Goal: Information Seeking & Learning: Find specific page/section

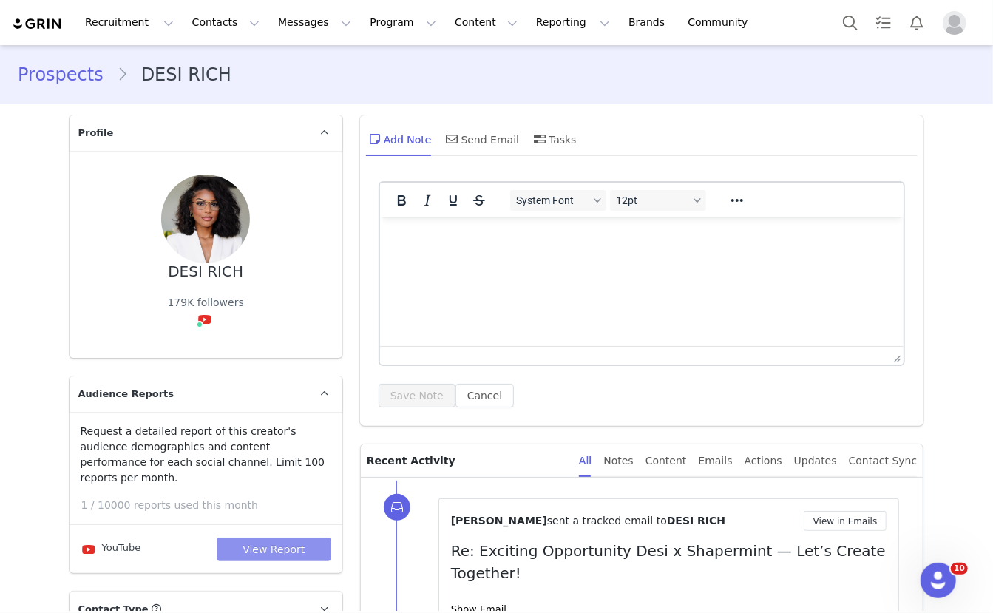
click at [283, 538] on button "View Report" at bounding box center [274, 550] width 115 height 24
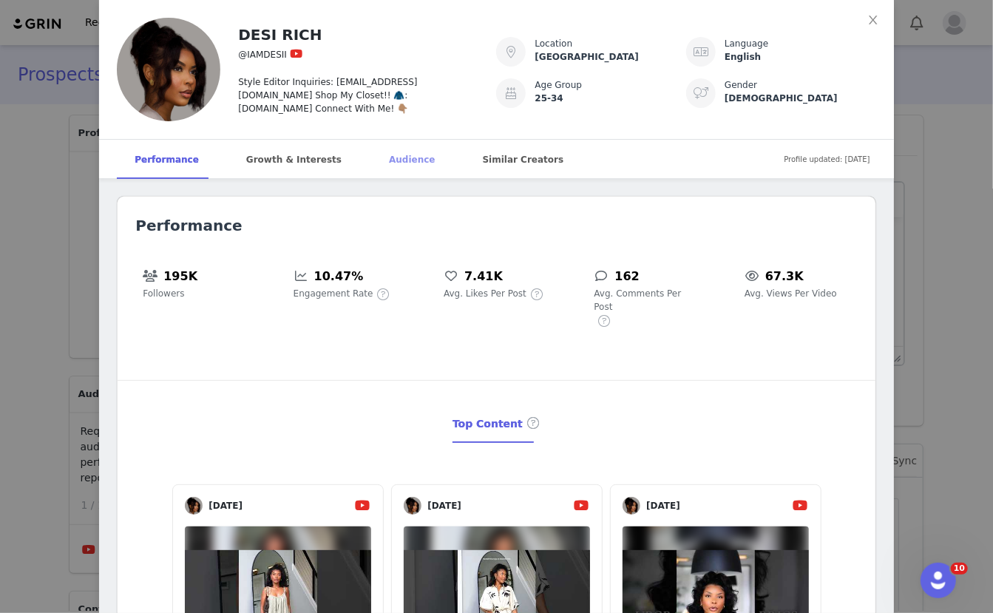
click at [398, 164] on div "Audience" at bounding box center [411, 160] width 81 height 40
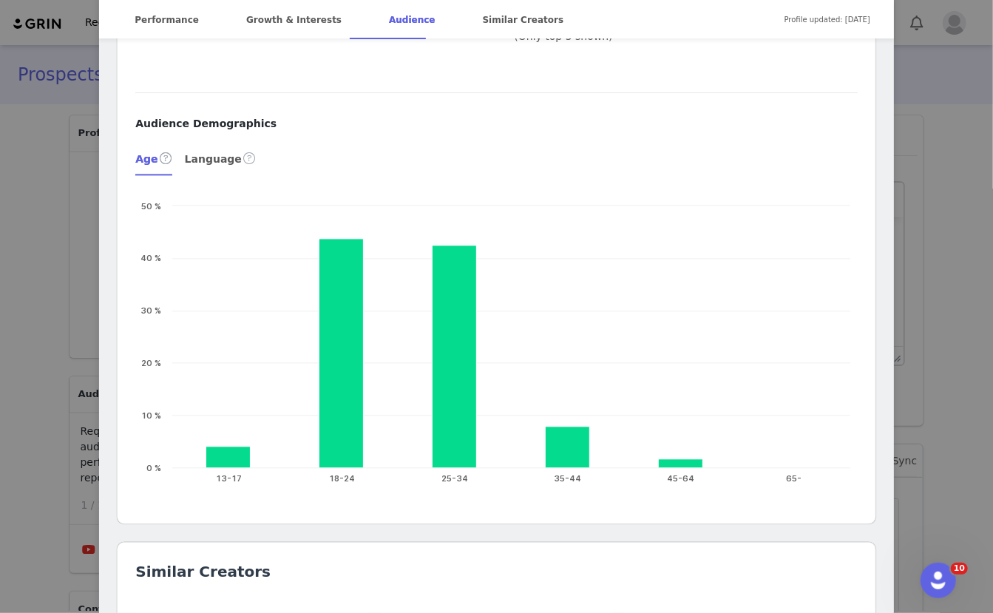
scroll to position [1626, 0]
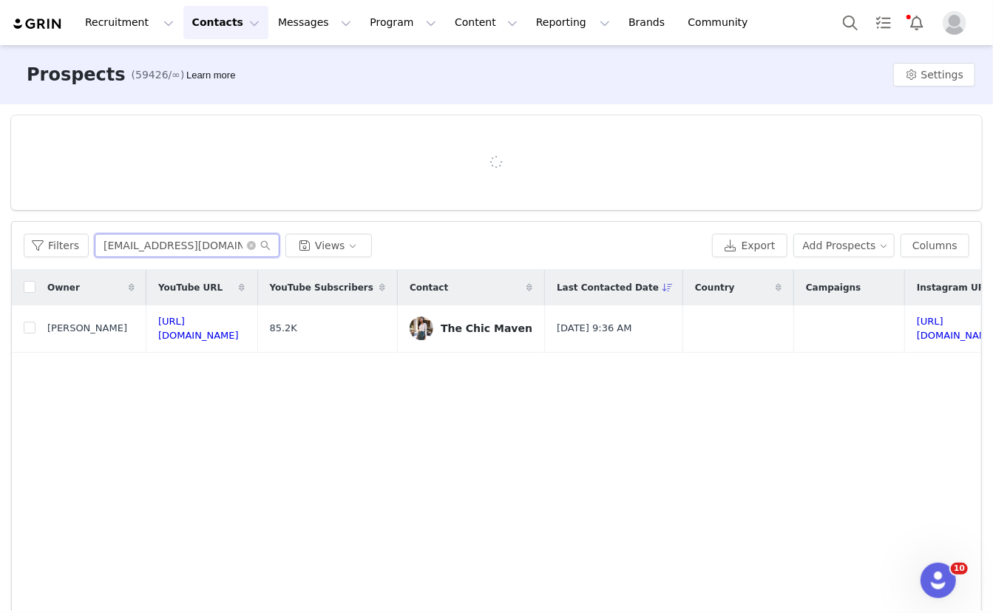
click at [141, 242] on input "[EMAIL_ADDRESS][DOMAIN_NAME]" at bounding box center [187, 246] width 185 height 24
paste input "$36,127 713 $51,866 $72.74 $30,007 $84.10 26.44% 58 -% 586 642,228 $49,283.00 2…"
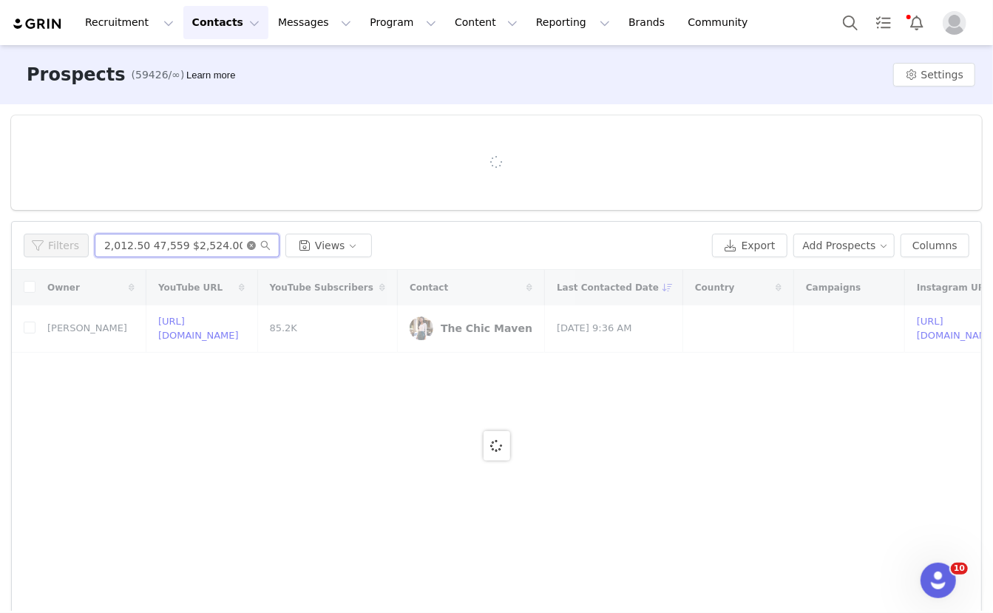
type input "$36,127 713 $51,866 $72.74 $30,007 $84.10 26.44% 58 -% 586 642,228 $49,283.00 2…"
click at [248, 246] on icon "icon: close-circle" at bounding box center [251, 245] width 9 height 9
click at [167, 249] on input "text" at bounding box center [187, 246] width 185 height 24
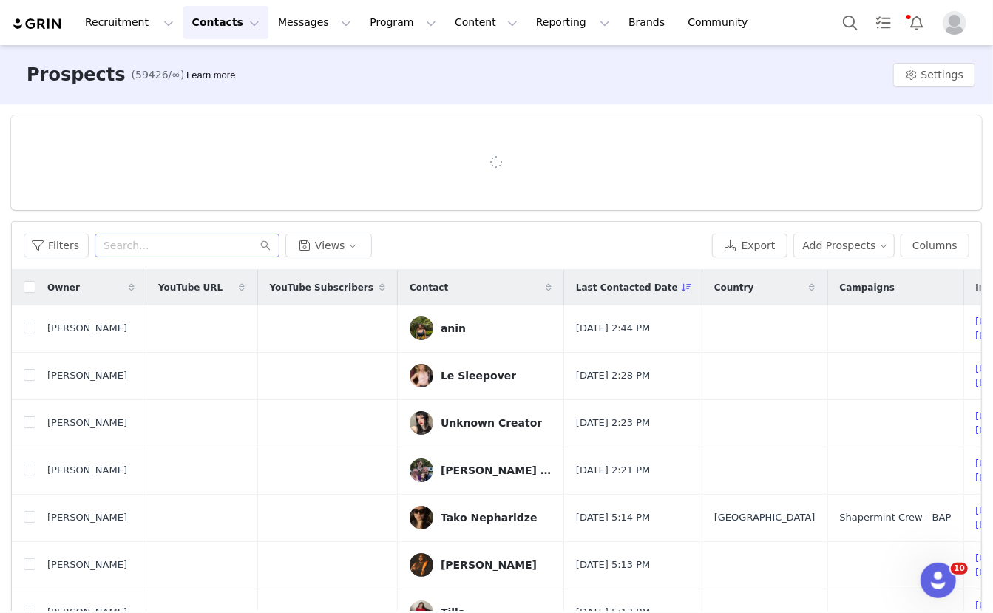
click at [166, 257] on div "Filters Views Export Add Prospects Columns" at bounding box center [497, 246] width 970 height 48
click at [166, 251] on input "text" at bounding box center [187, 246] width 185 height 24
paste input "[EMAIL_ADDRESS][DOMAIN_NAME]"
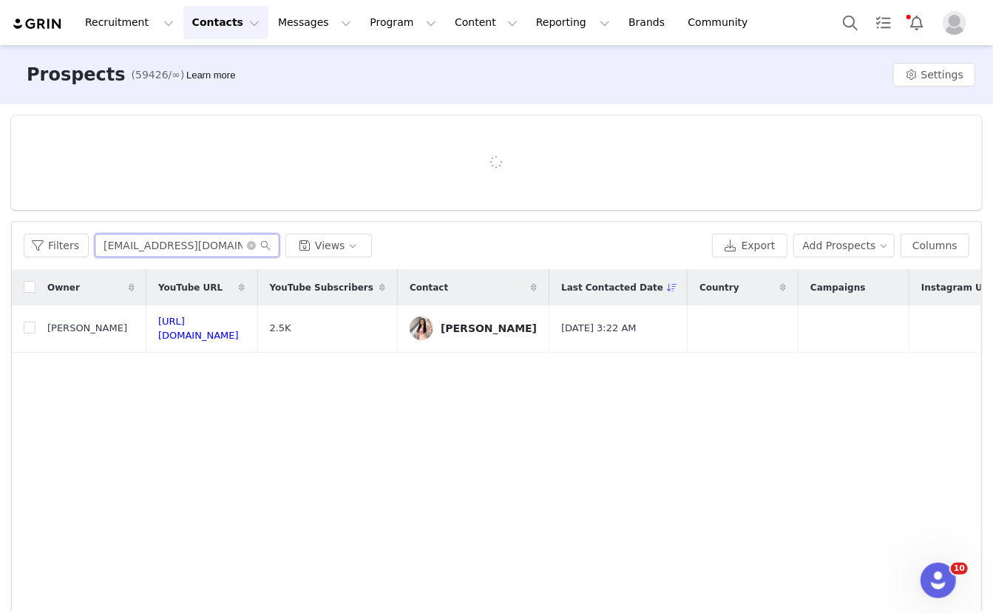
type input "[EMAIL_ADDRESS][DOMAIN_NAME]"
click at [537, 331] on div "[PERSON_NAME]" at bounding box center [489, 328] width 96 height 12
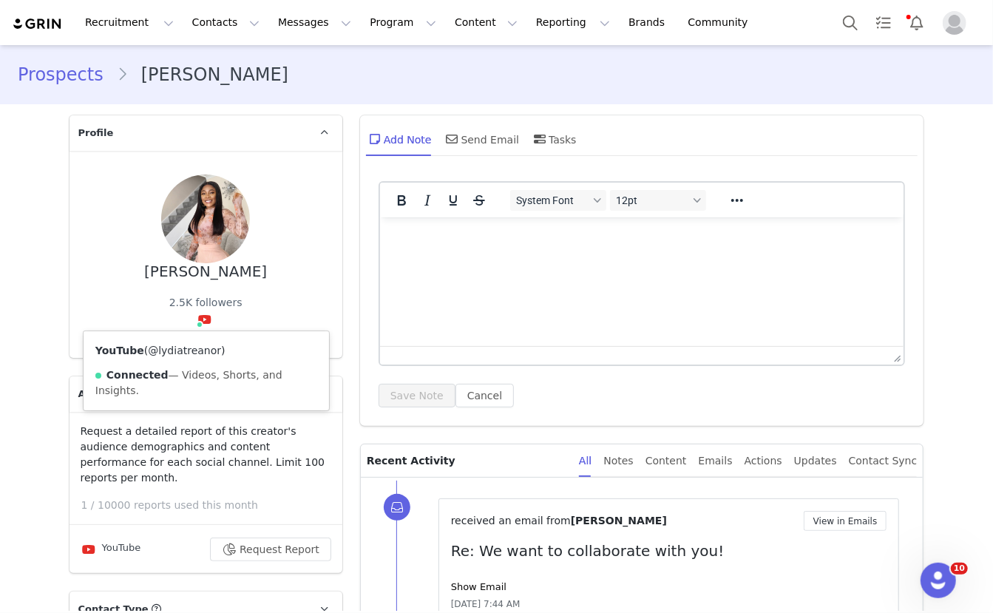
click at [197, 354] on link "@lydiatreanor" at bounding box center [184, 351] width 73 height 12
